Goal: Task Accomplishment & Management: Use online tool/utility

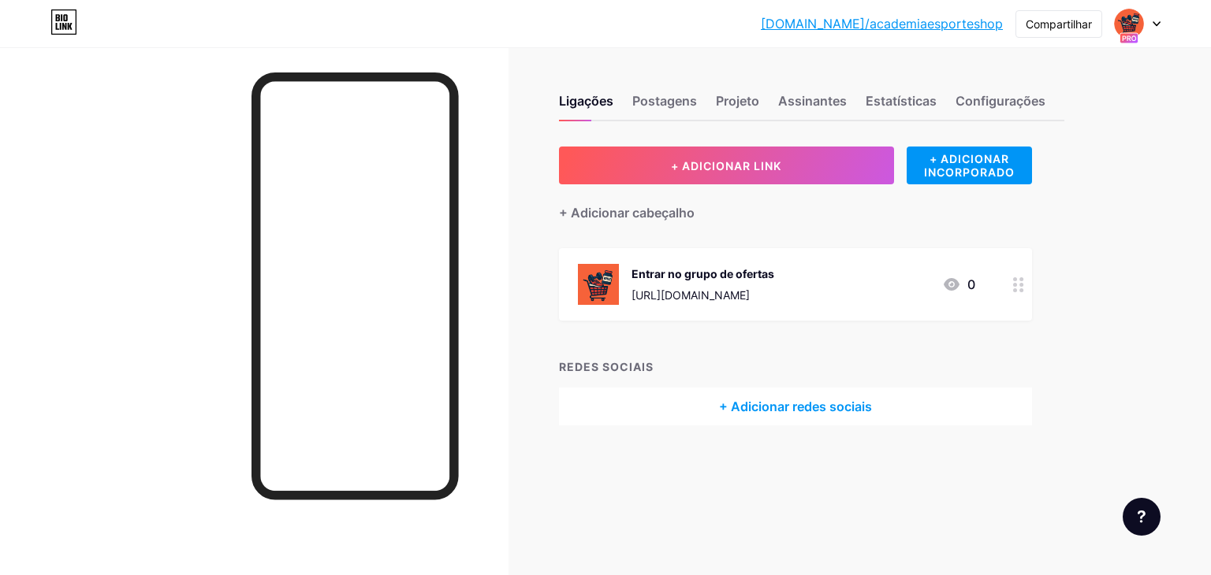
click at [716, 281] on div "Entrar no grupo de ofertas [URL][DOMAIN_NAME]" at bounding box center [702, 284] width 143 height 41
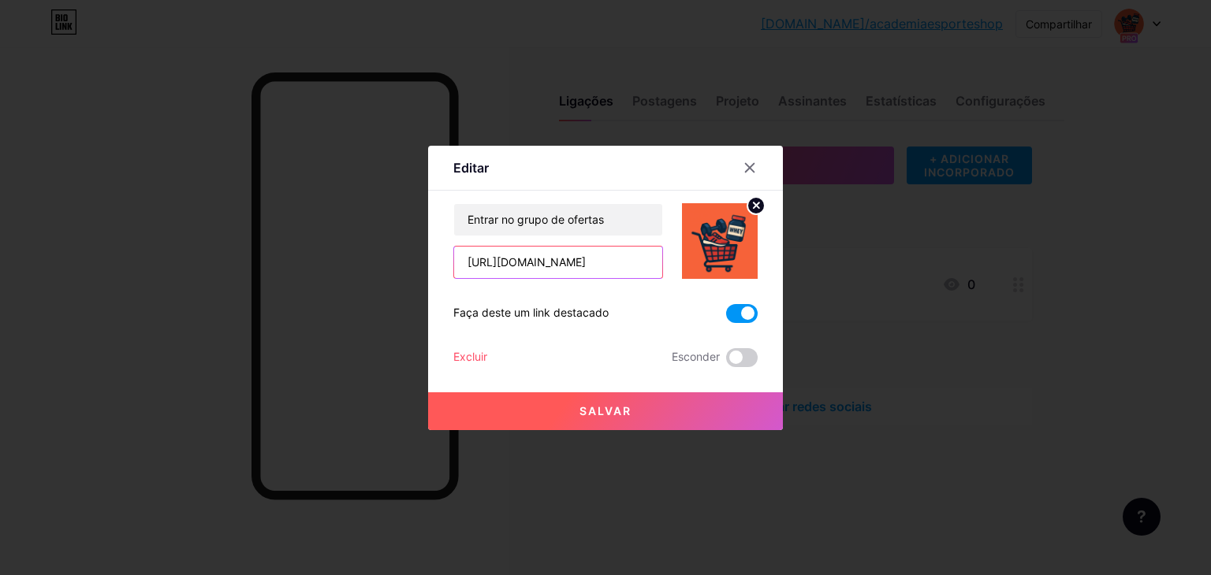
click at [565, 266] on input "[URL][DOMAIN_NAME]" at bounding box center [558, 263] width 208 height 32
paste input "[URL][DOMAIN_NAME]"
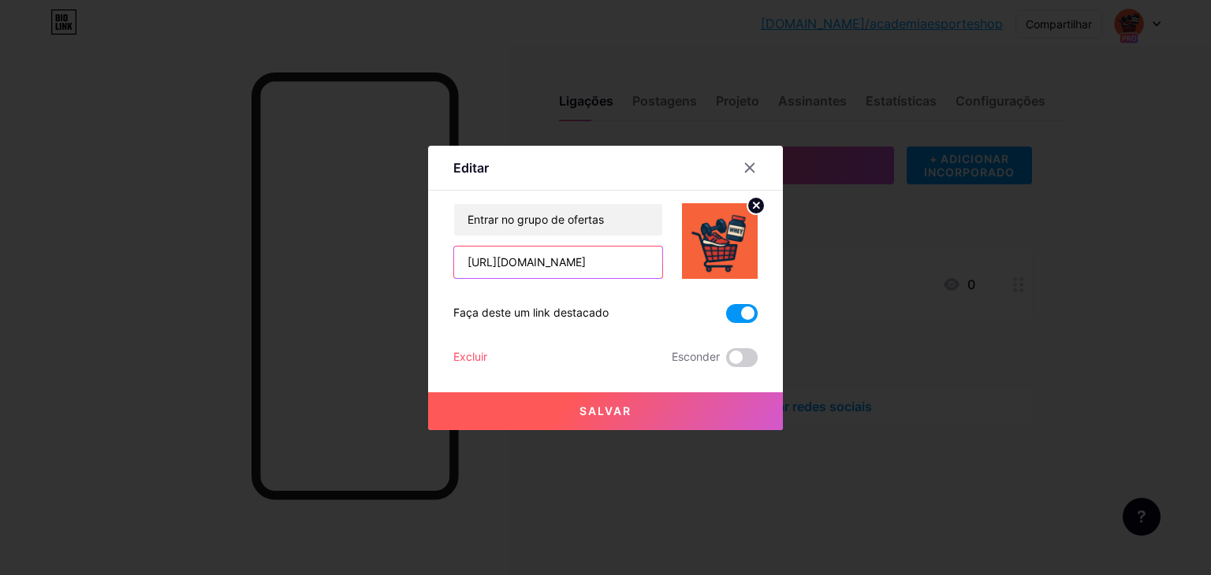
type input "[URL][DOMAIN_NAME]"
click at [602, 417] on font "Salvar" at bounding box center [605, 410] width 52 height 13
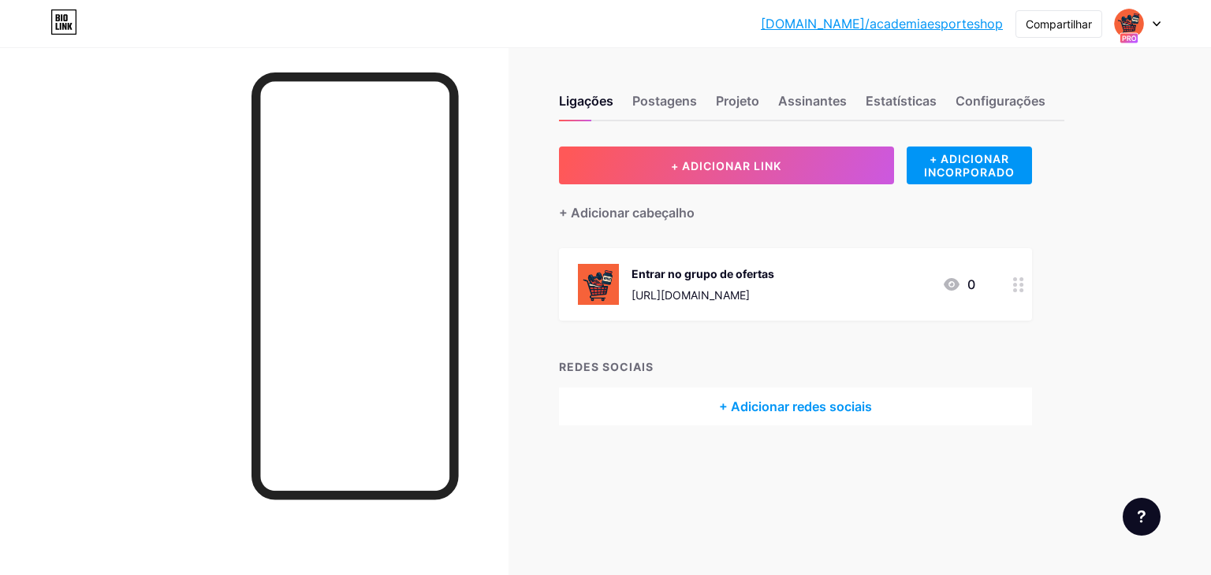
click at [750, 289] on font "[URL][DOMAIN_NAME]" at bounding box center [690, 294] width 118 height 13
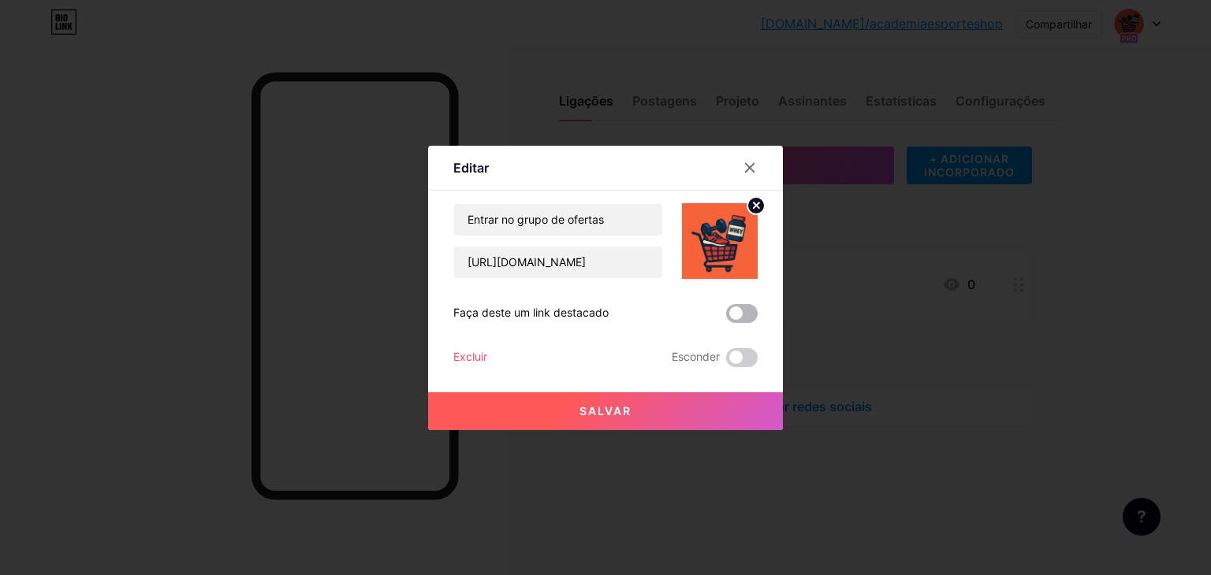
click at [741, 319] on span at bounding box center [742, 313] width 32 height 19
click at [726, 318] on input "checkbox" at bounding box center [726, 318] width 0 height 0
click at [644, 416] on button "Salvar" at bounding box center [605, 412] width 355 height 38
